Goal: Task Accomplishment & Management: Use online tool/utility

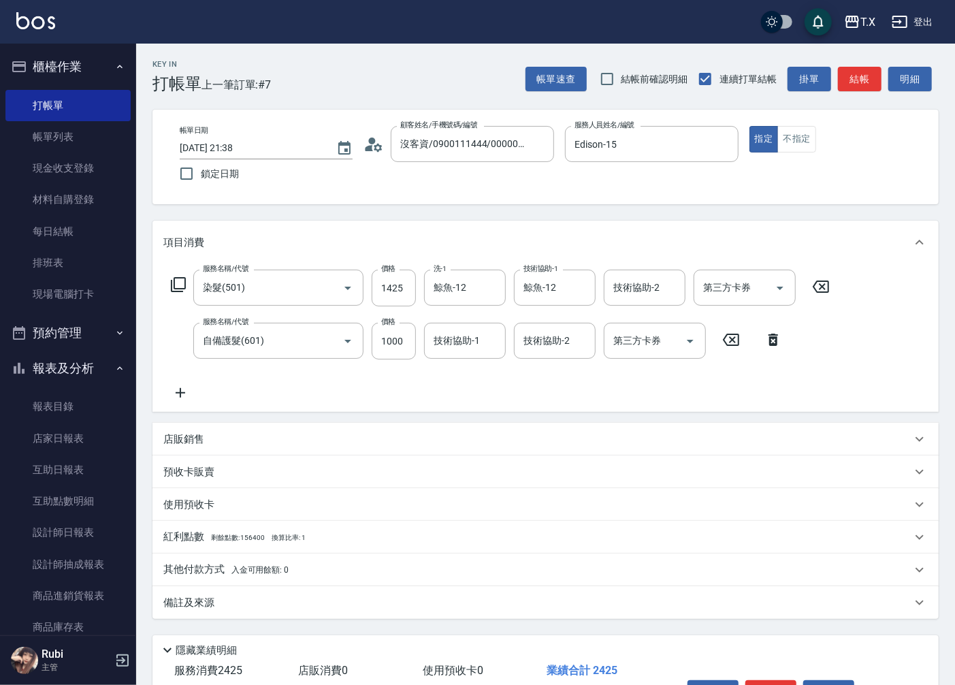
scroll to position [76, 0]
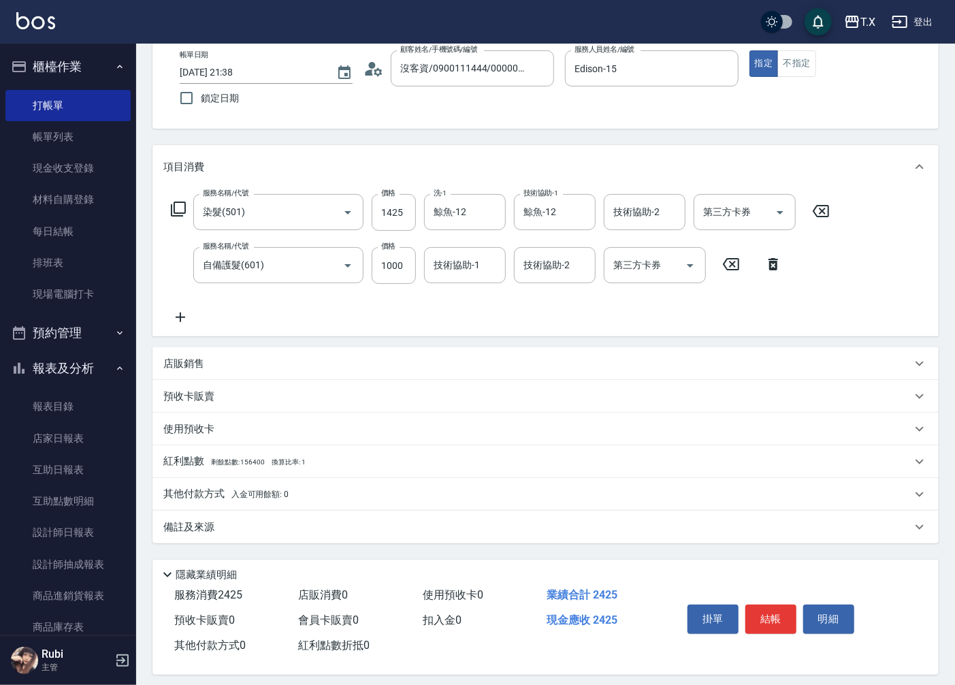
click at [195, 494] on p "其他付款方式 入金可用餘額: 0" at bounding box center [225, 494] width 125 height 15
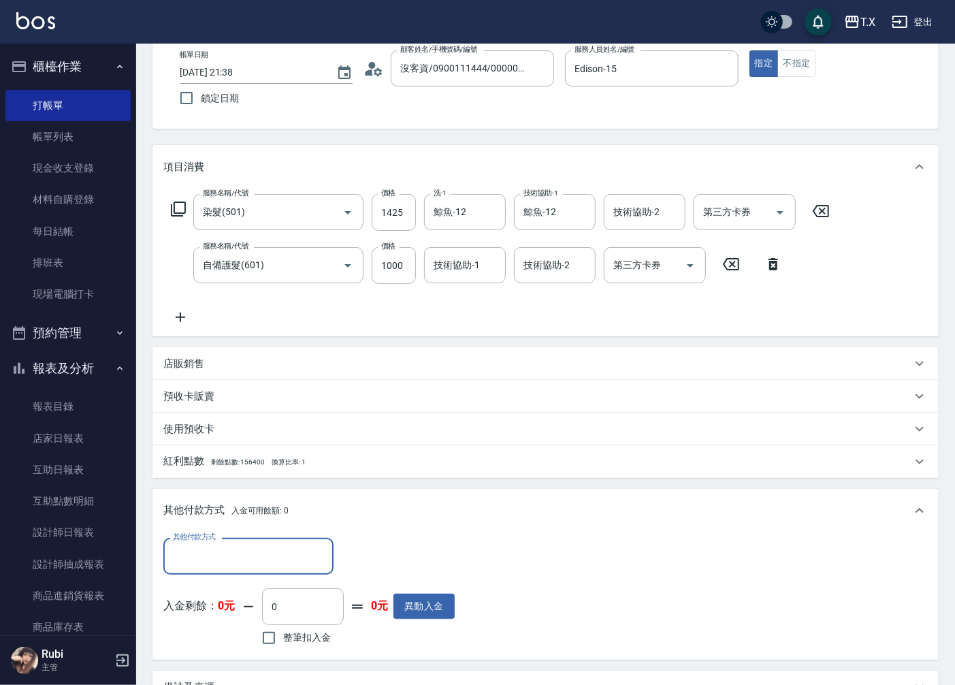
scroll to position [0, 0]
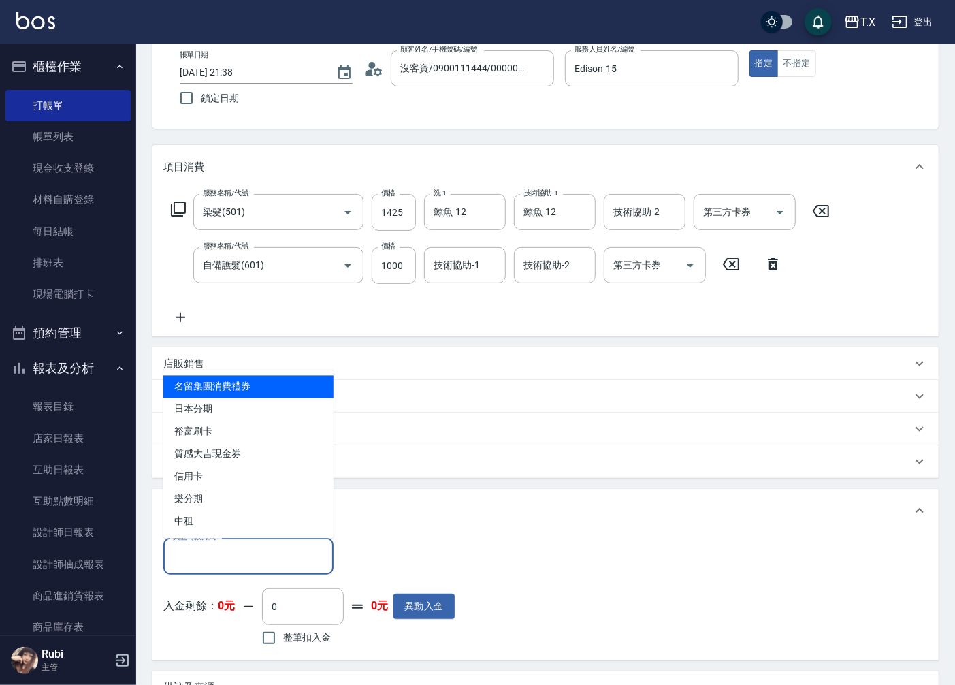
click at [207, 555] on input "其他付款方式" at bounding box center [249, 556] width 158 height 24
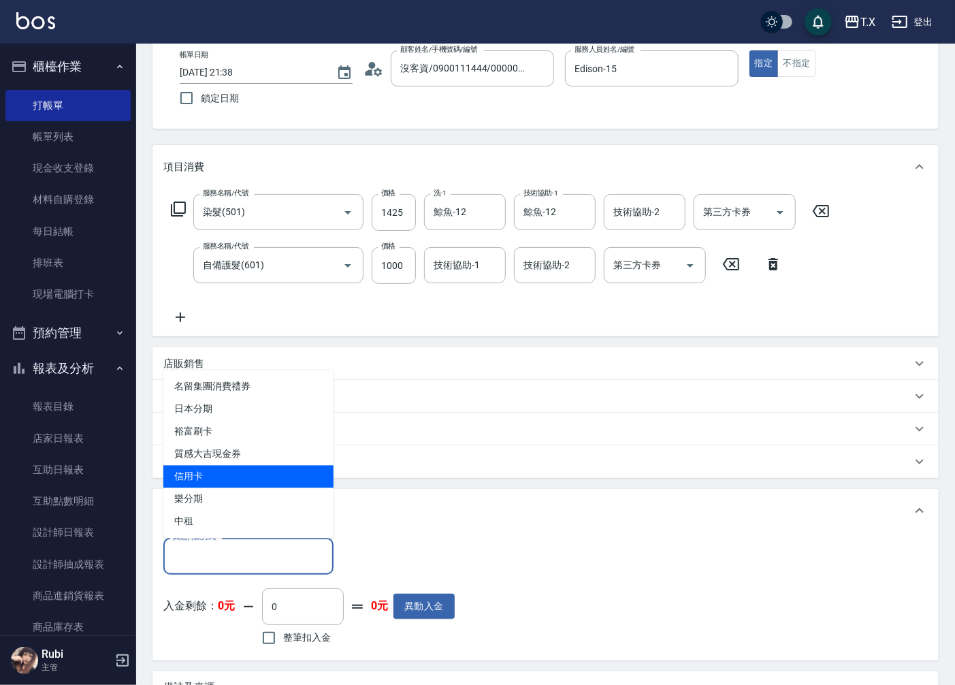
click at [189, 475] on span "信用卡" at bounding box center [248, 477] width 170 height 22
type input "信用卡"
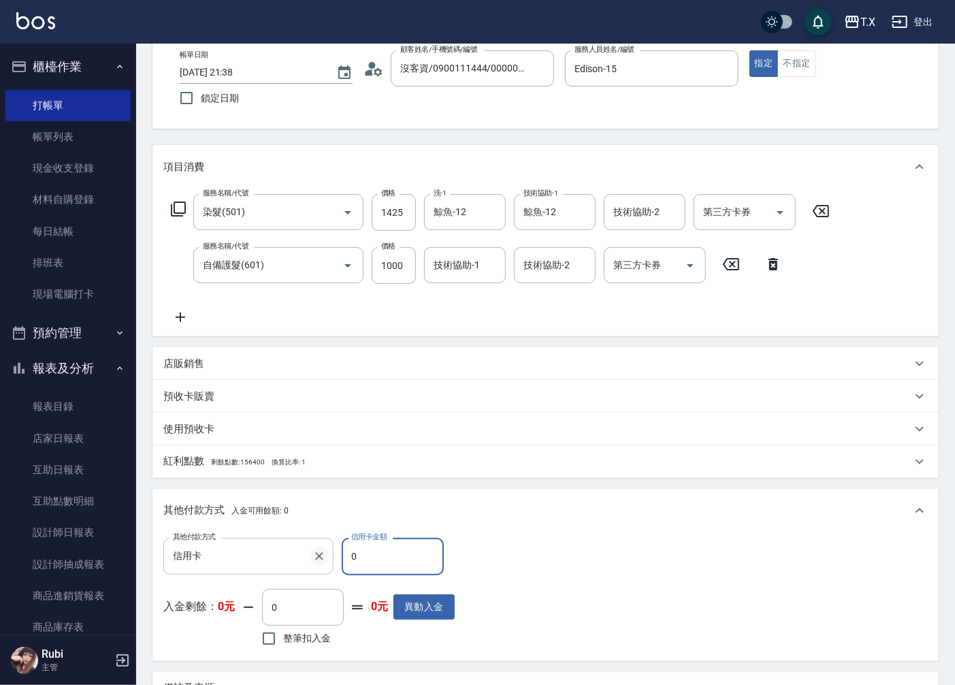
drag, startPoint x: 366, startPoint y: 562, endPoint x: 324, endPoint y: 561, distance: 42.2
click at [325, 562] on div "其他付款方式 信用卡 其他付款方式 信用卡金額 0 信用卡金額" at bounding box center [308, 556] width 291 height 37
type input "242"
type input "210"
type input "2425"
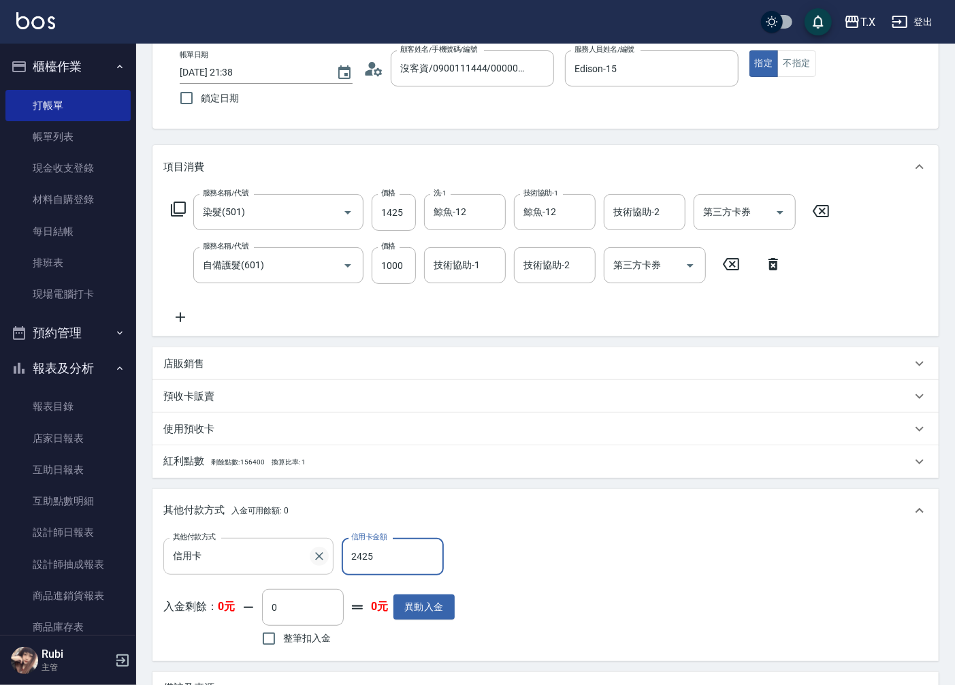
type input "0"
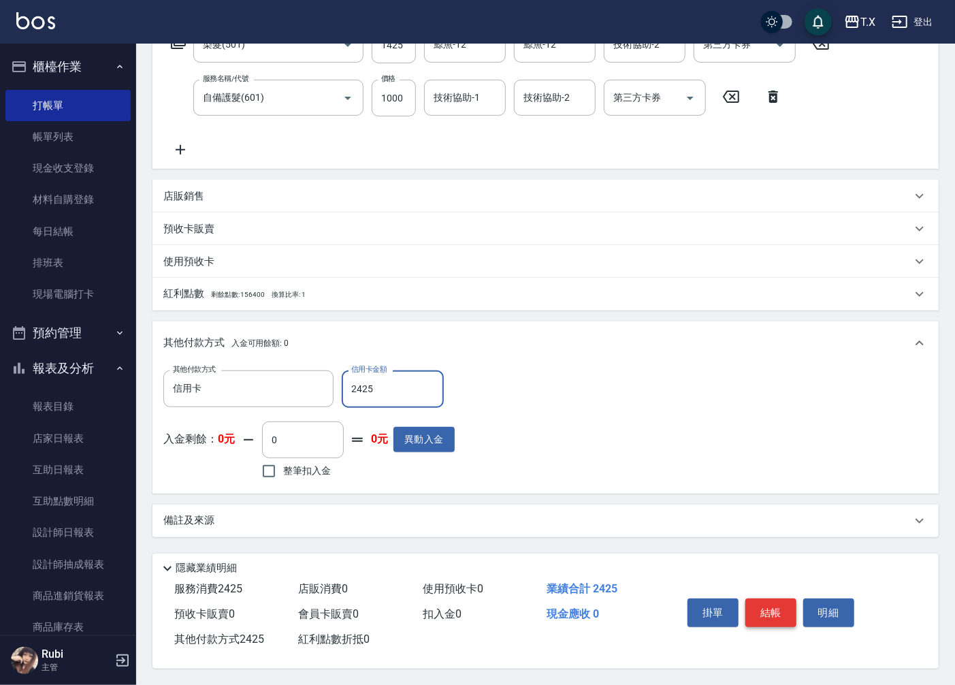
type input "2425"
click at [771, 608] on button "結帳" at bounding box center [770, 612] width 51 height 29
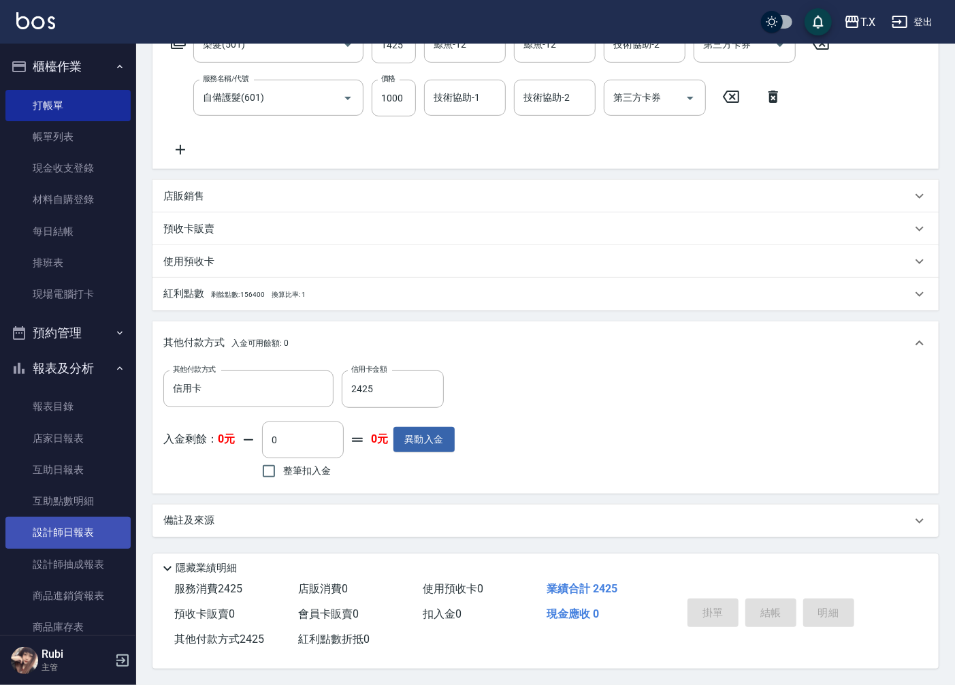
type input "[DATE] 00:25"
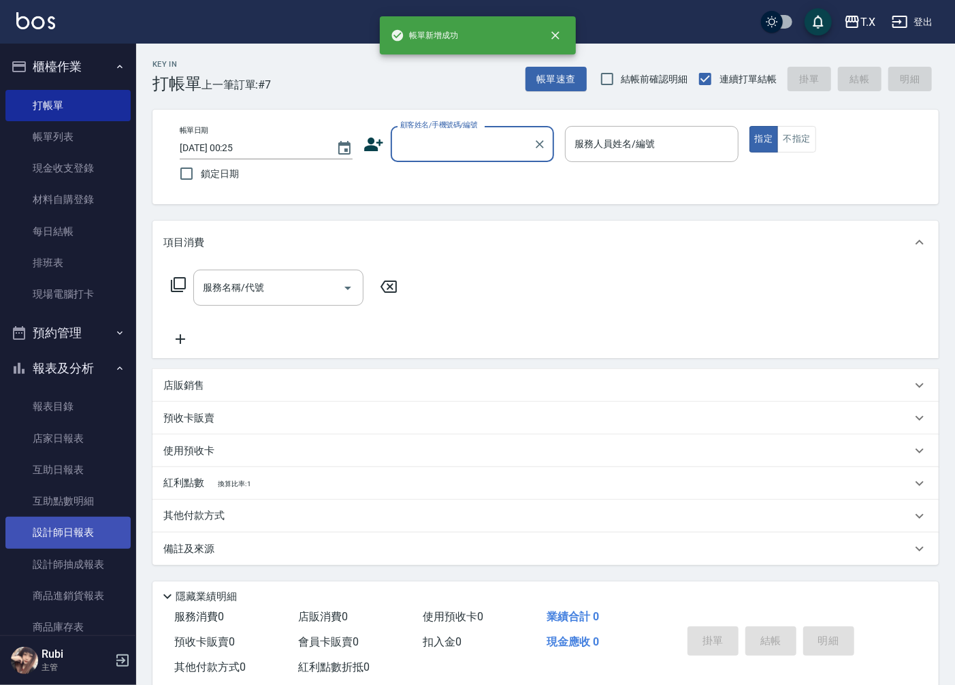
scroll to position [0, 0]
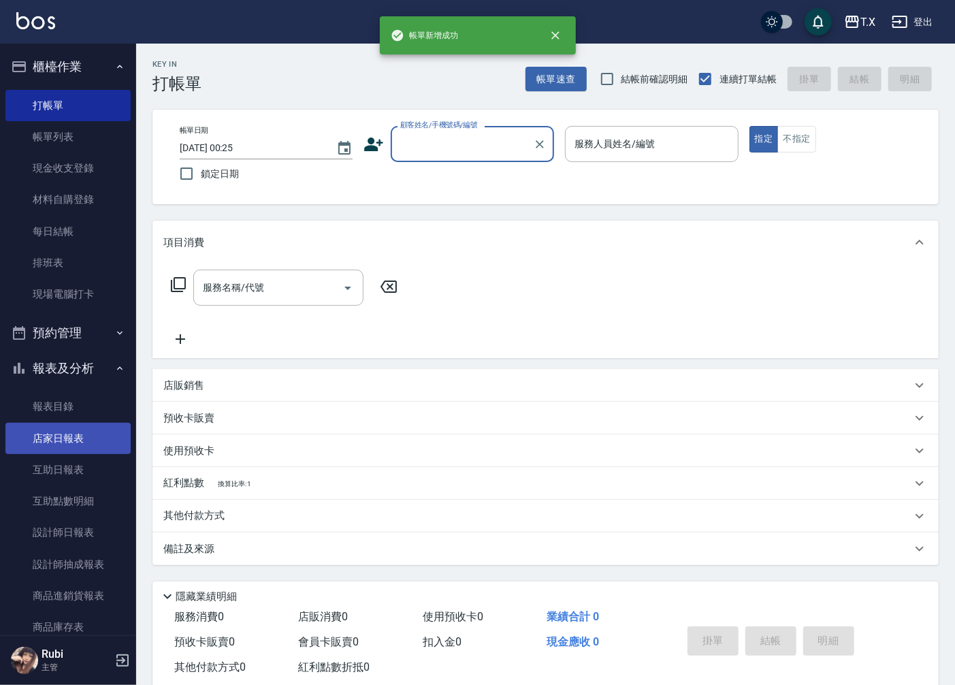
click at [69, 443] on link "店家日報表" at bounding box center [67, 438] width 125 height 31
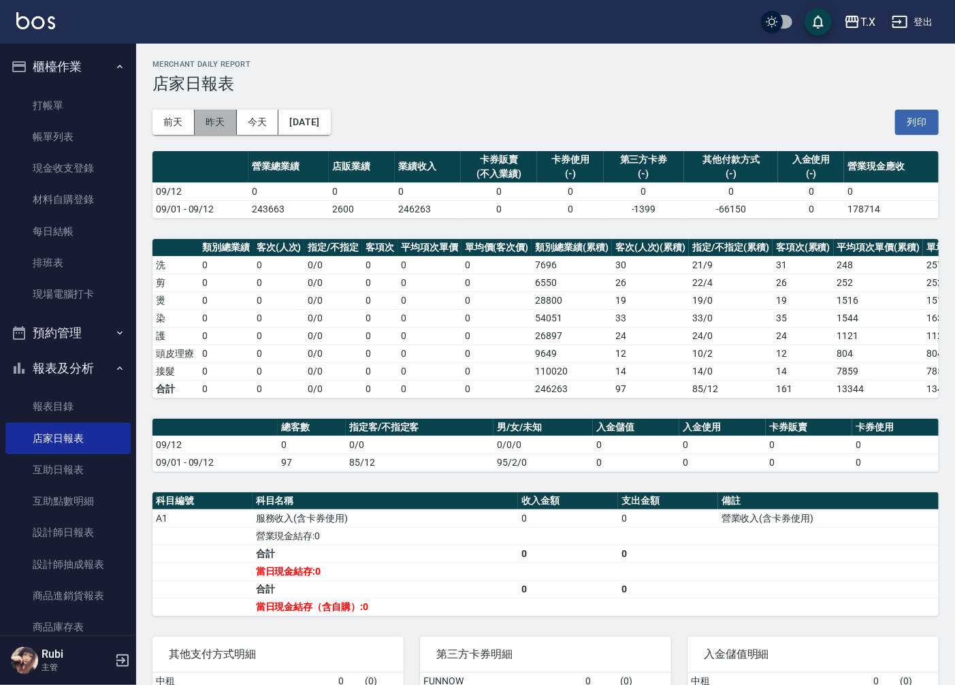
click at [210, 124] on button "昨天" at bounding box center [216, 122] width 42 height 25
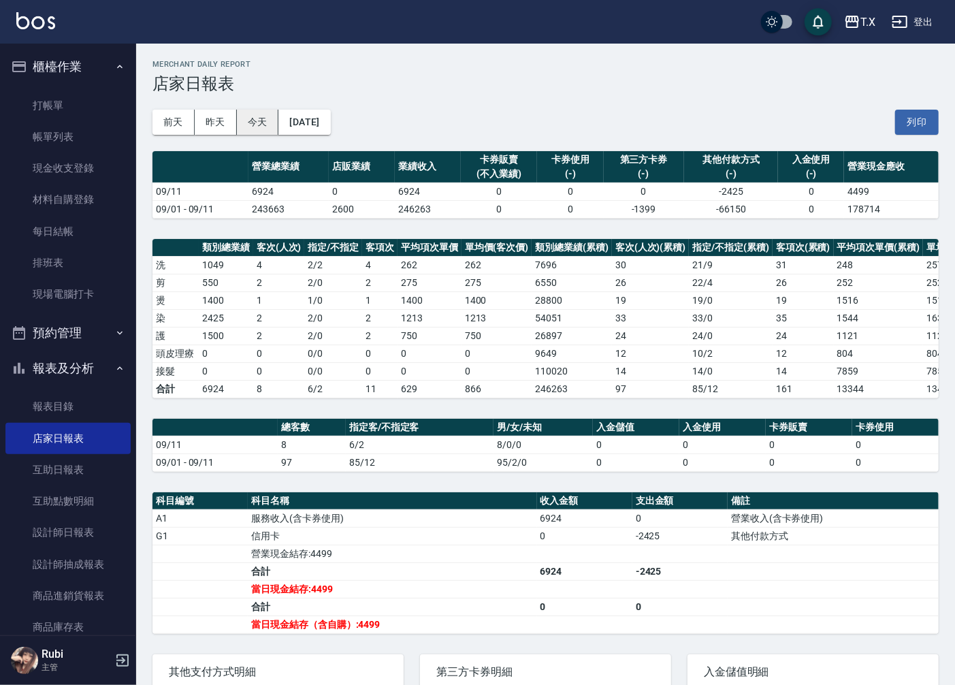
click at [266, 111] on button "今天" at bounding box center [258, 122] width 42 height 25
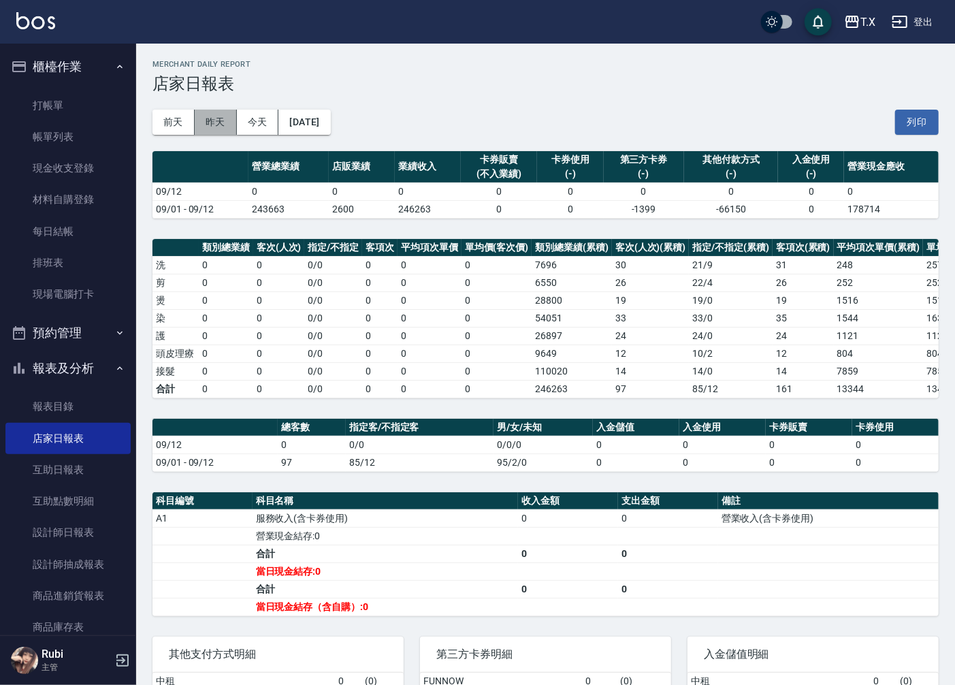
click at [214, 118] on button "昨天" at bounding box center [216, 122] width 42 height 25
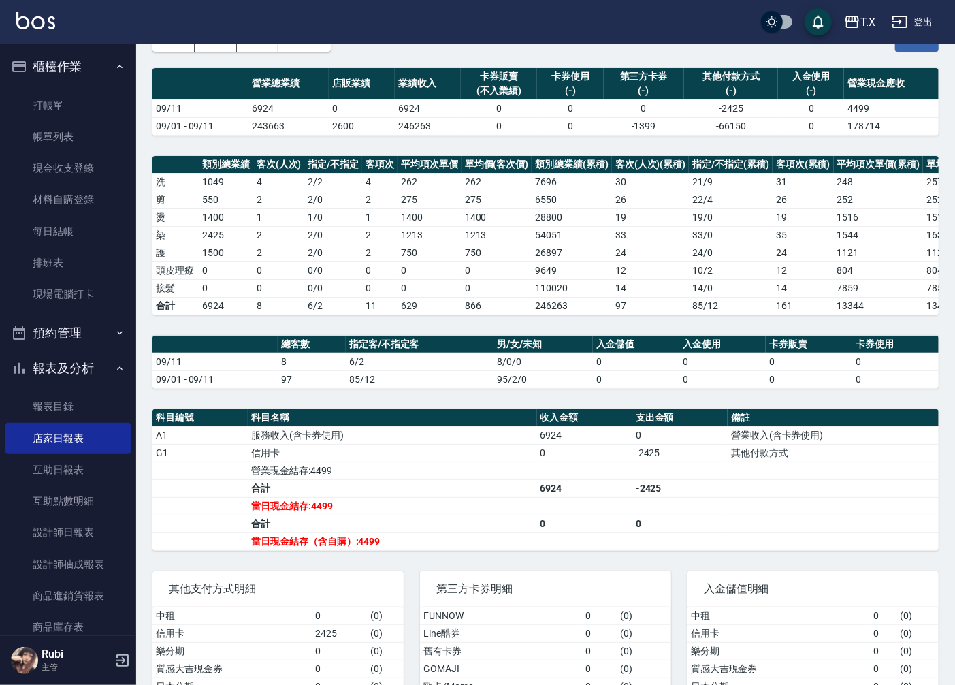
scroll to position [174, 0]
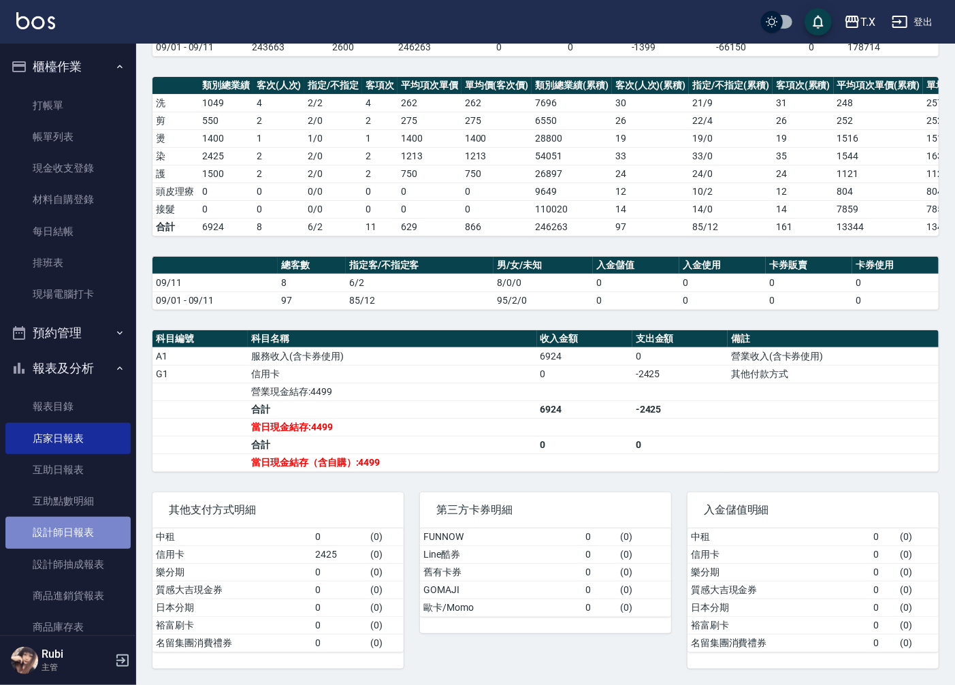
click at [76, 530] on link "設計師日報表" at bounding box center [67, 532] width 125 height 31
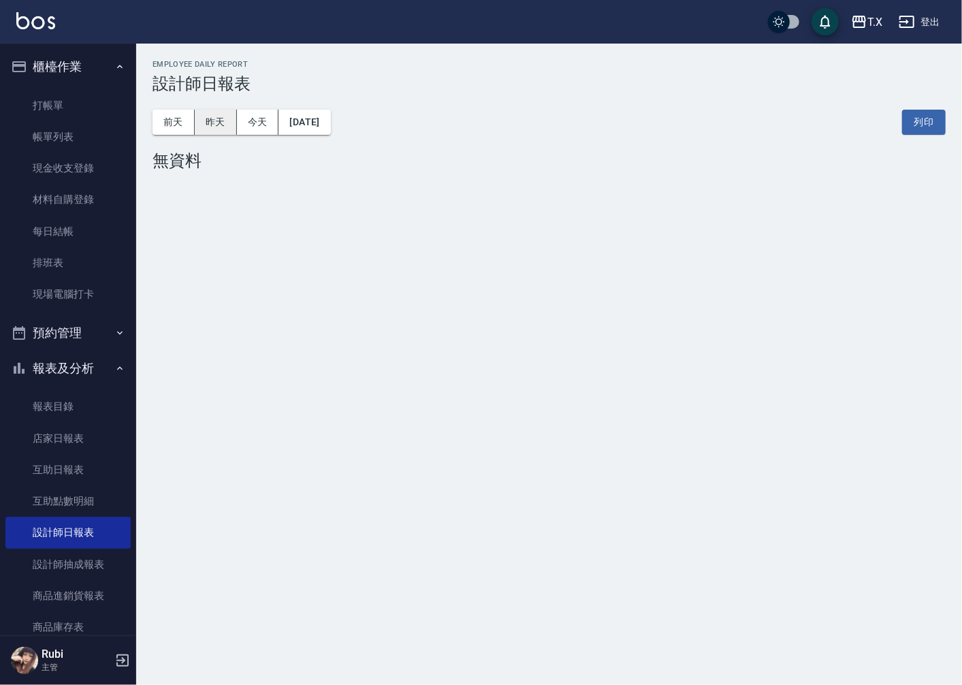
click at [199, 126] on button "昨天" at bounding box center [216, 122] width 42 height 25
